Goal: Task Accomplishment & Management: Use online tool/utility

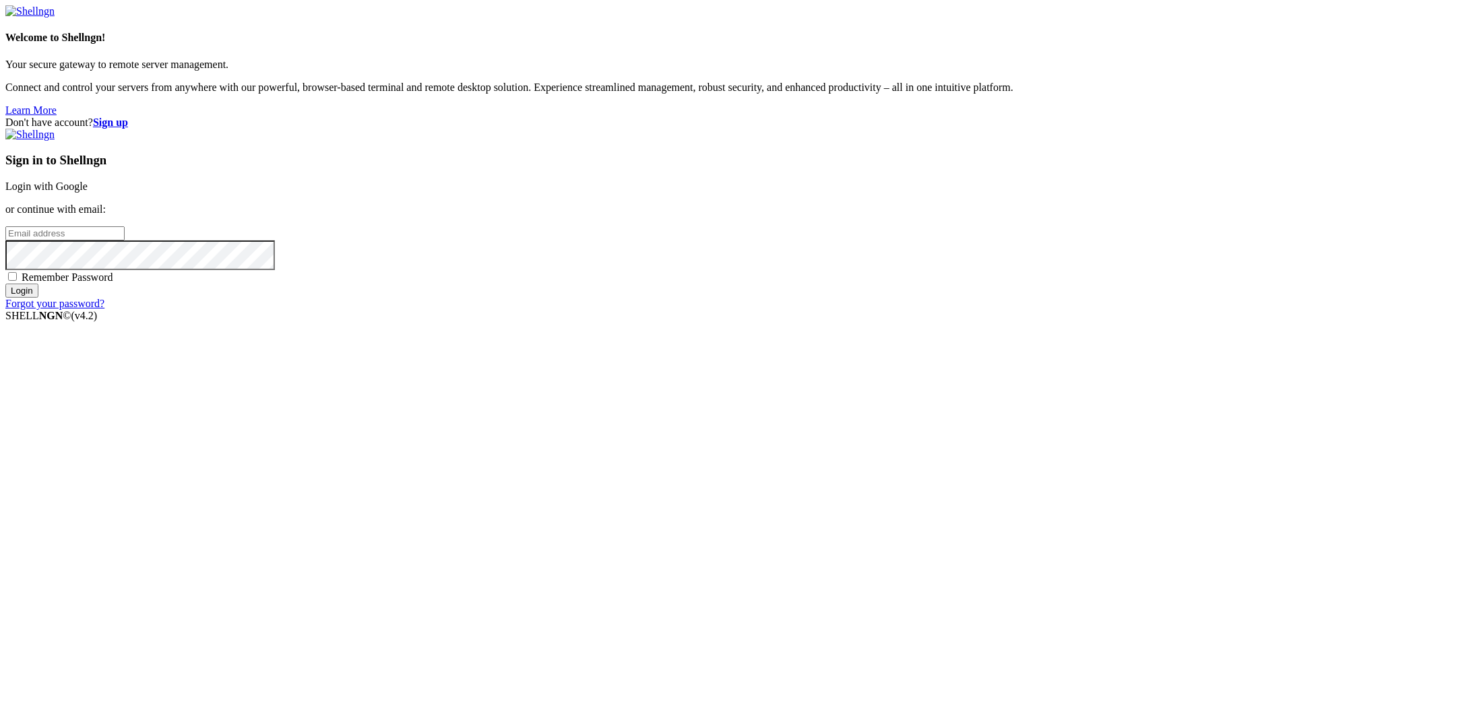
type input "[EMAIL_ADDRESS][DOMAIN_NAME]"
click at [38, 298] on input "Login" at bounding box center [21, 291] width 33 height 14
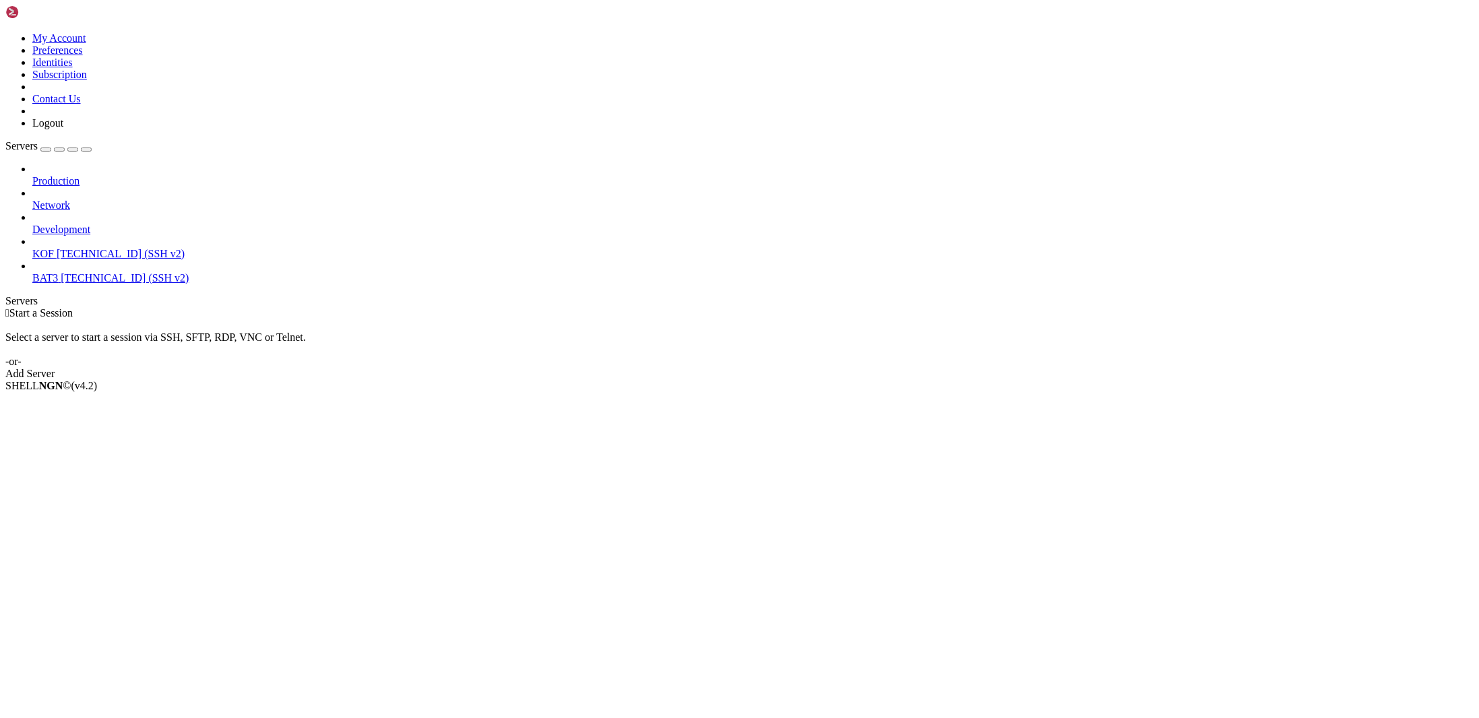
click at [54, 248] on span "KOF" at bounding box center [43, 253] width 22 height 11
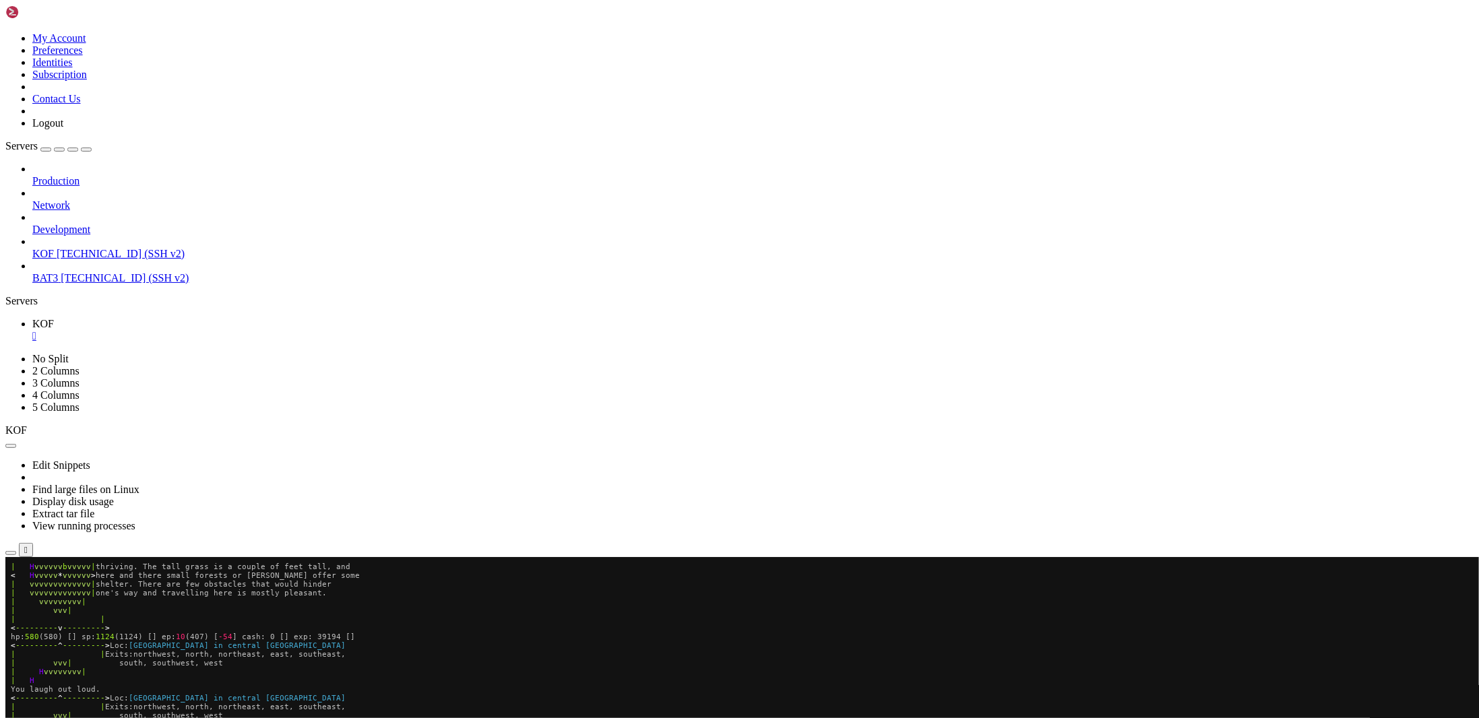
scroll to position [70, 0]
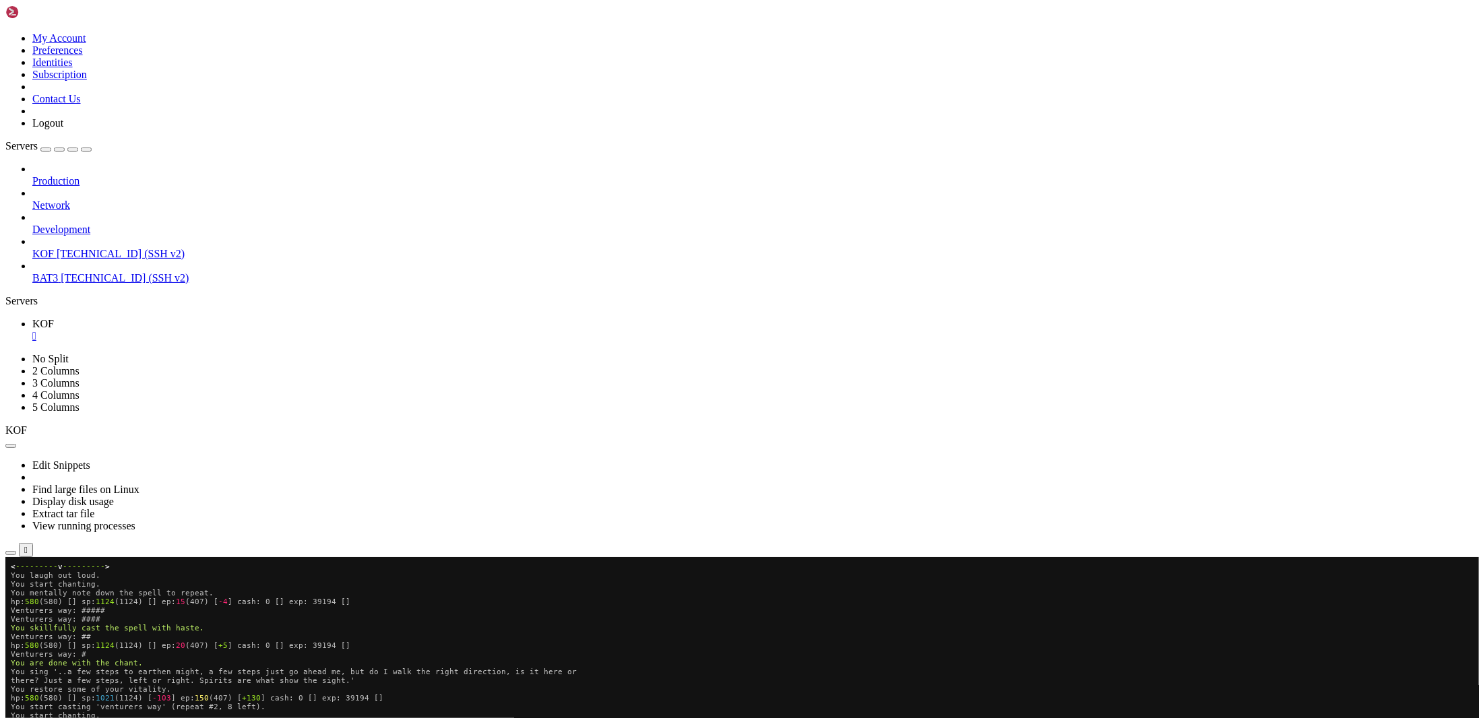
scroll to position [70, 0]
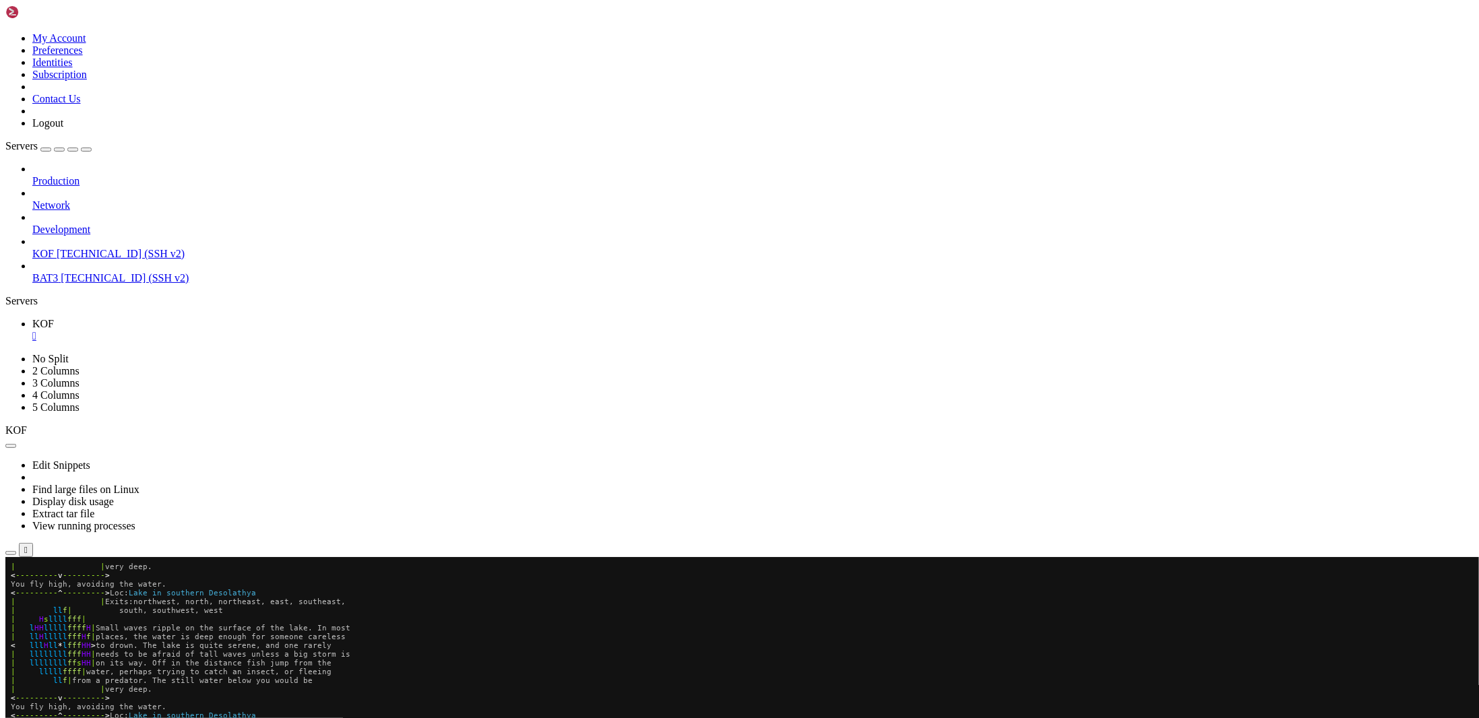
scroll to position [123, 0]
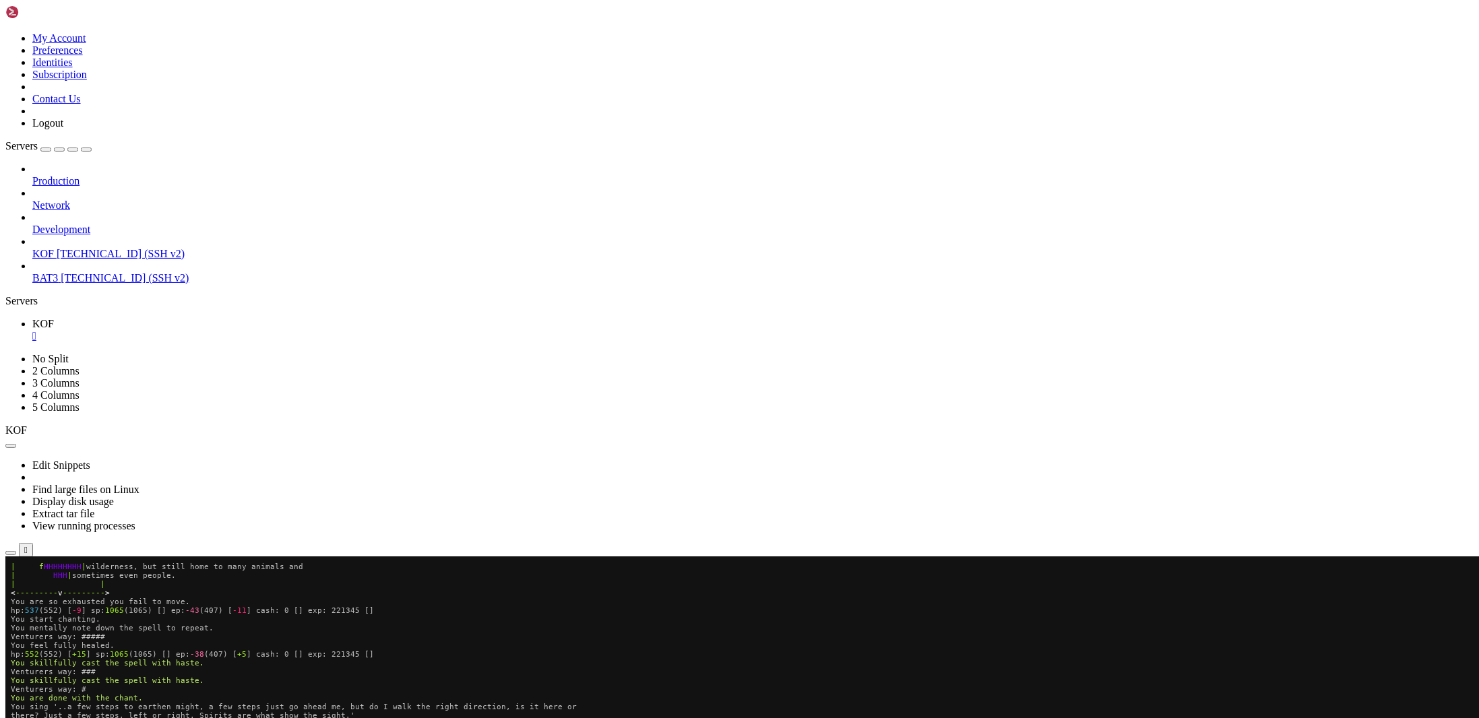
click at [210, 318] on link "KOF " at bounding box center [752, 330] width 1441 height 24
click at [219, 330] on div "" at bounding box center [752, 336] width 1441 height 12
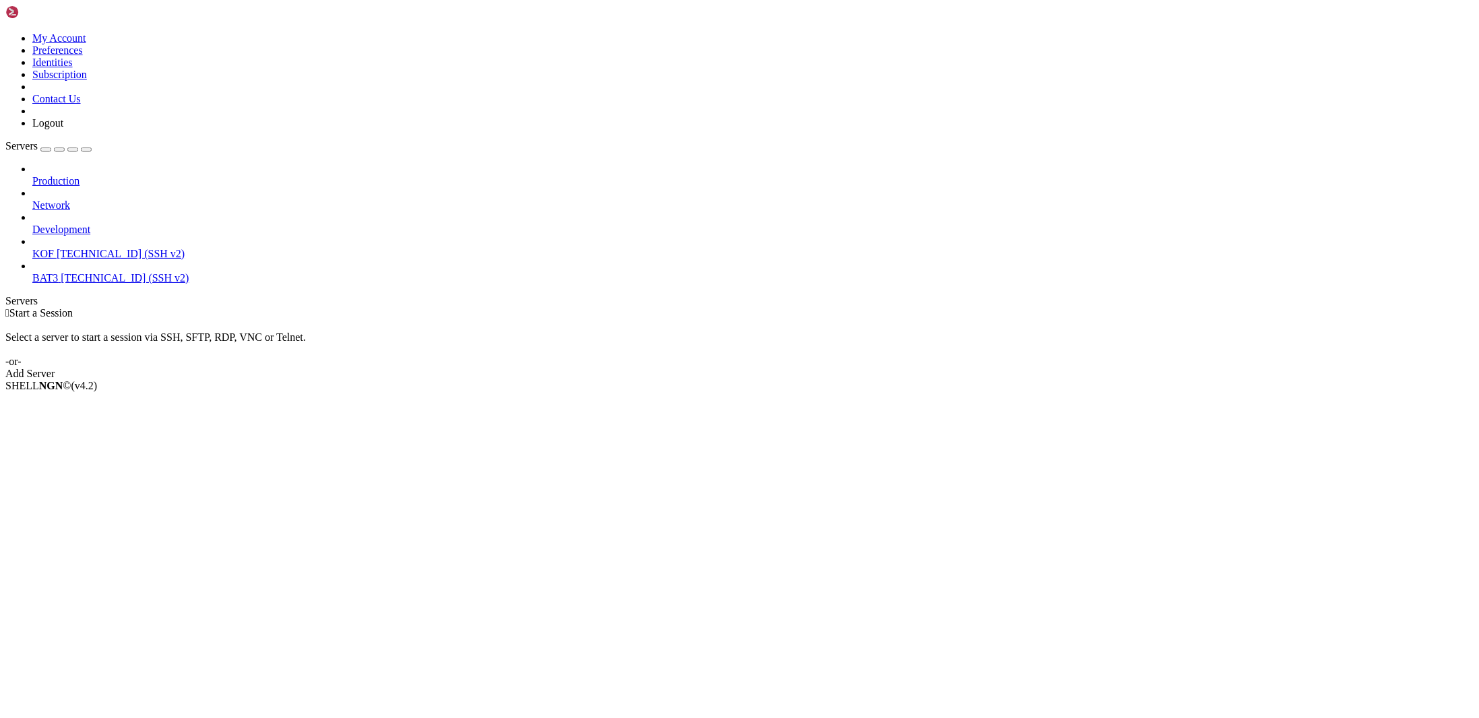
click at [81, 248] on link "KOF 51.38.65.95 (SSH v2)" at bounding box center [752, 254] width 1441 height 12
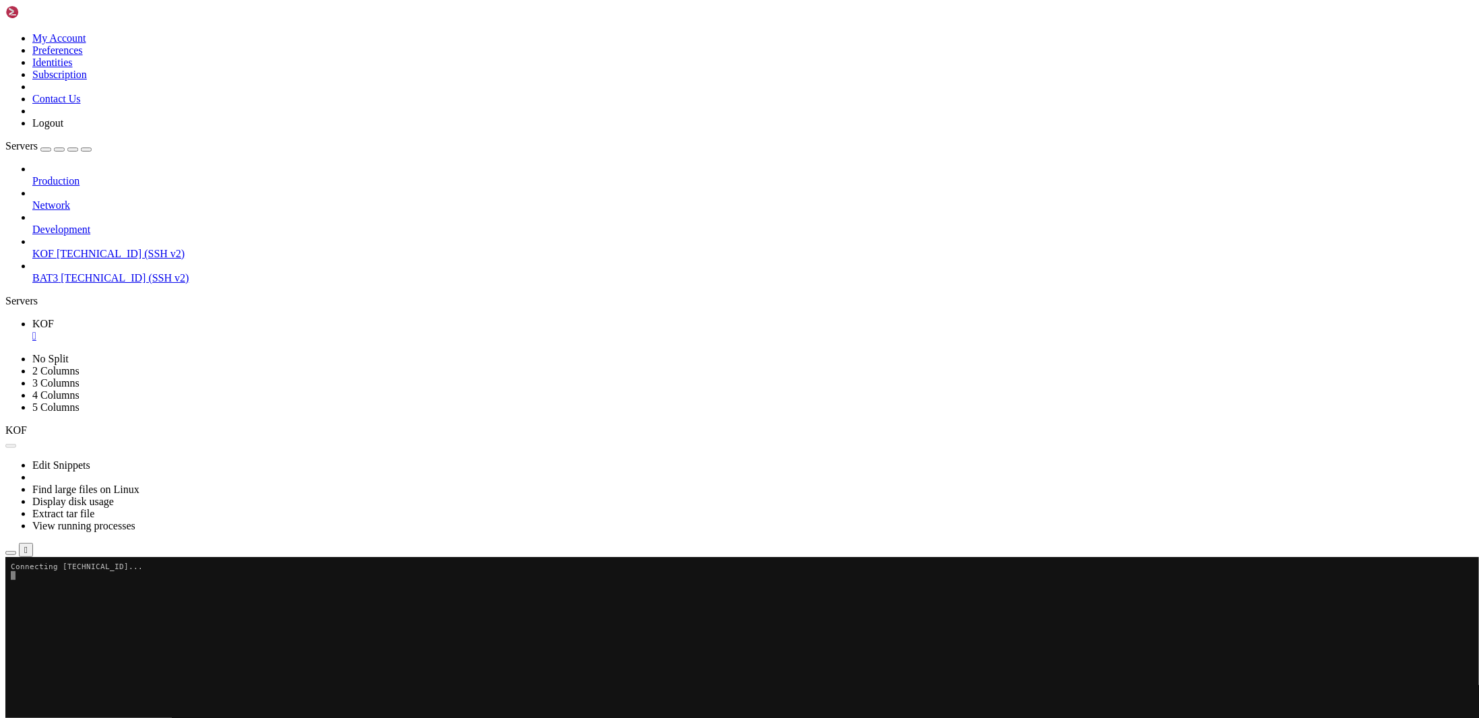
scroll to position [0, 0]
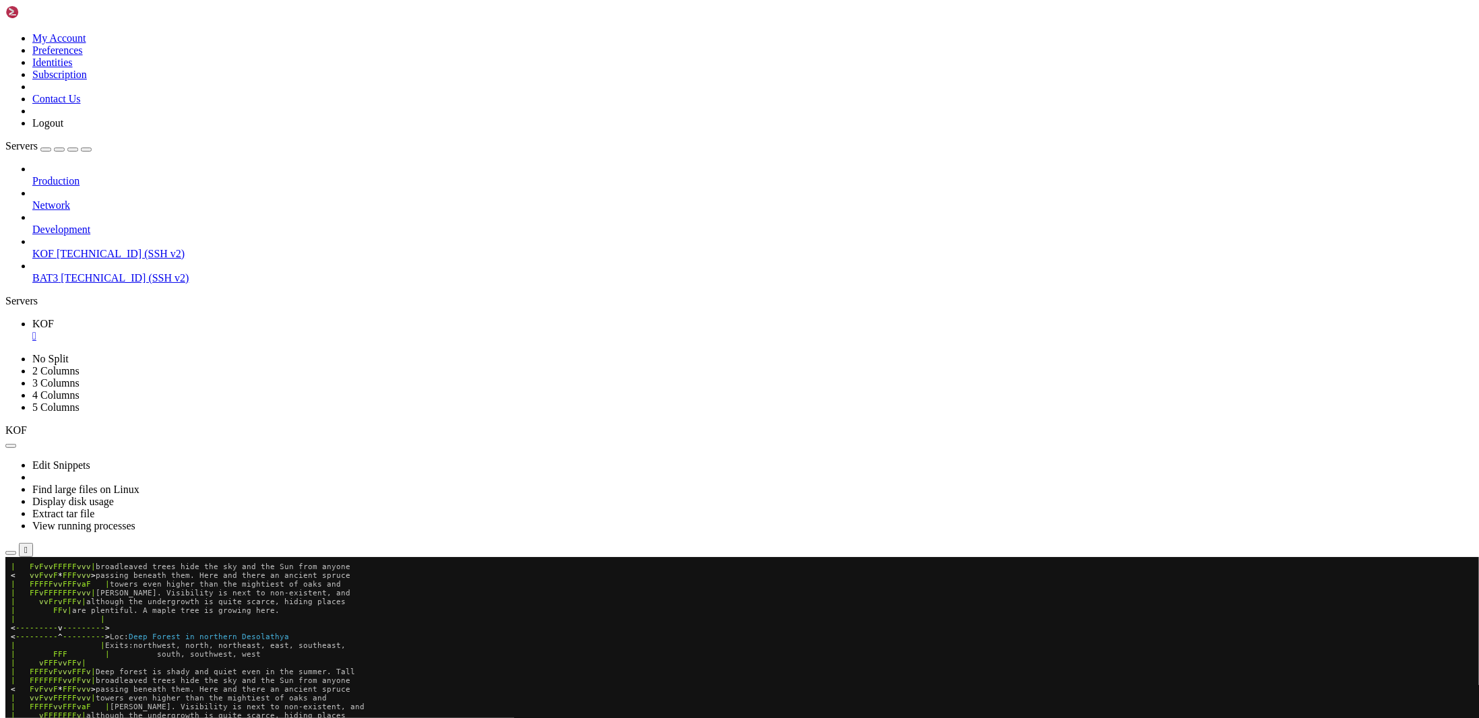
scroll to position [61, 0]
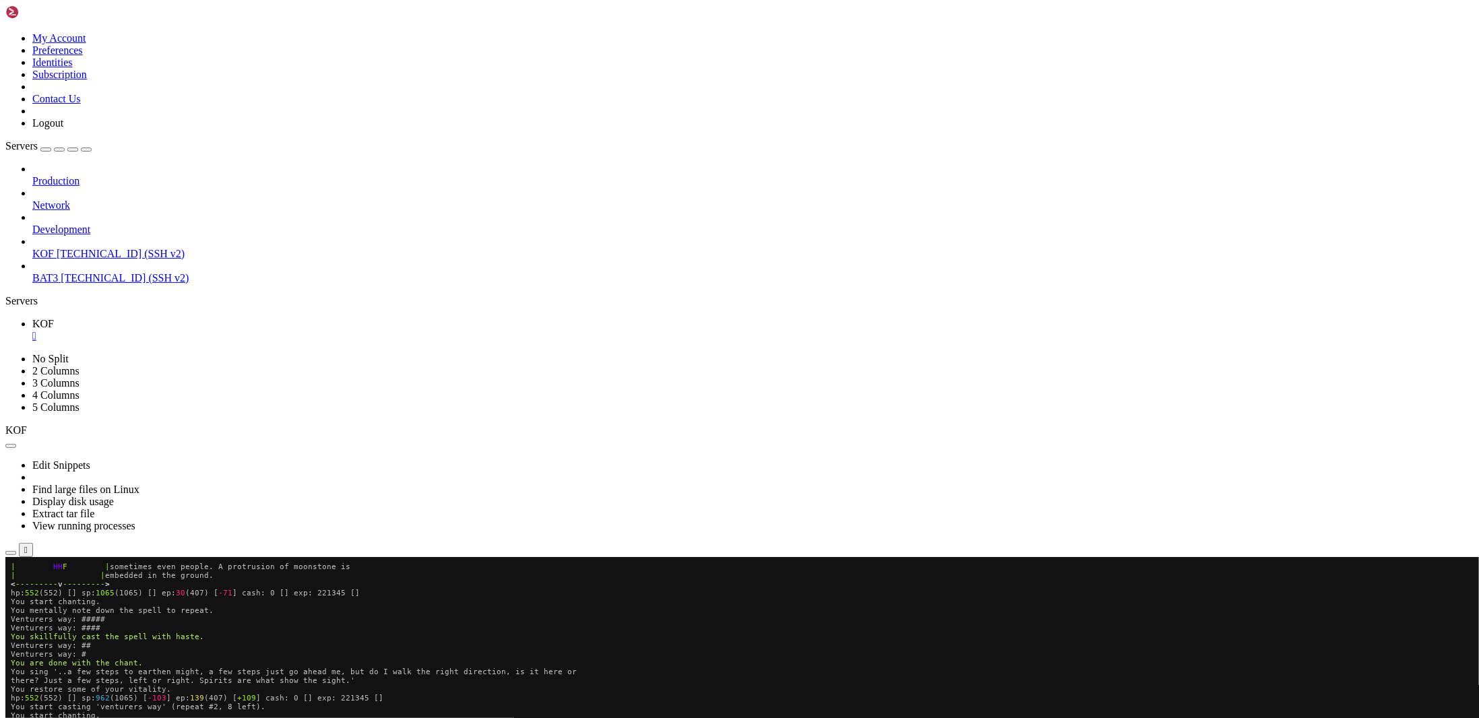
scroll to position [61, 0]
